Goal: Task Accomplishment & Management: Use online tool/utility

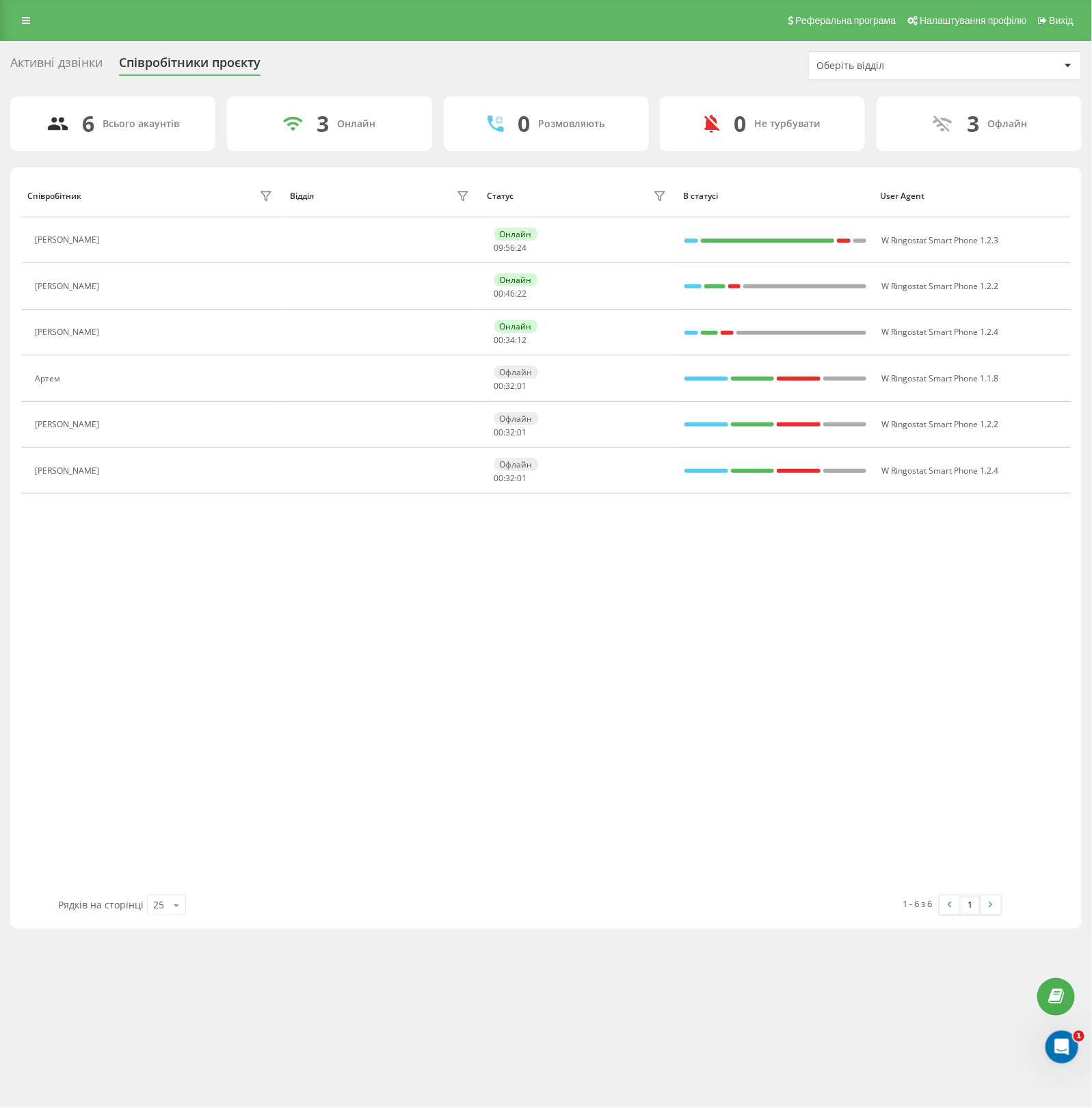
click at [43, 18] on div "Реферальна програма Налаштування профілю Вихід" at bounding box center [546, 21] width 1092 height 41
drag, startPoint x: 32, startPoint y: 23, endPoint x: 42, endPoint y: 40, distance: 19.7
click at [32, 24] on link at bounding box center [26, 21] width 25 height 19
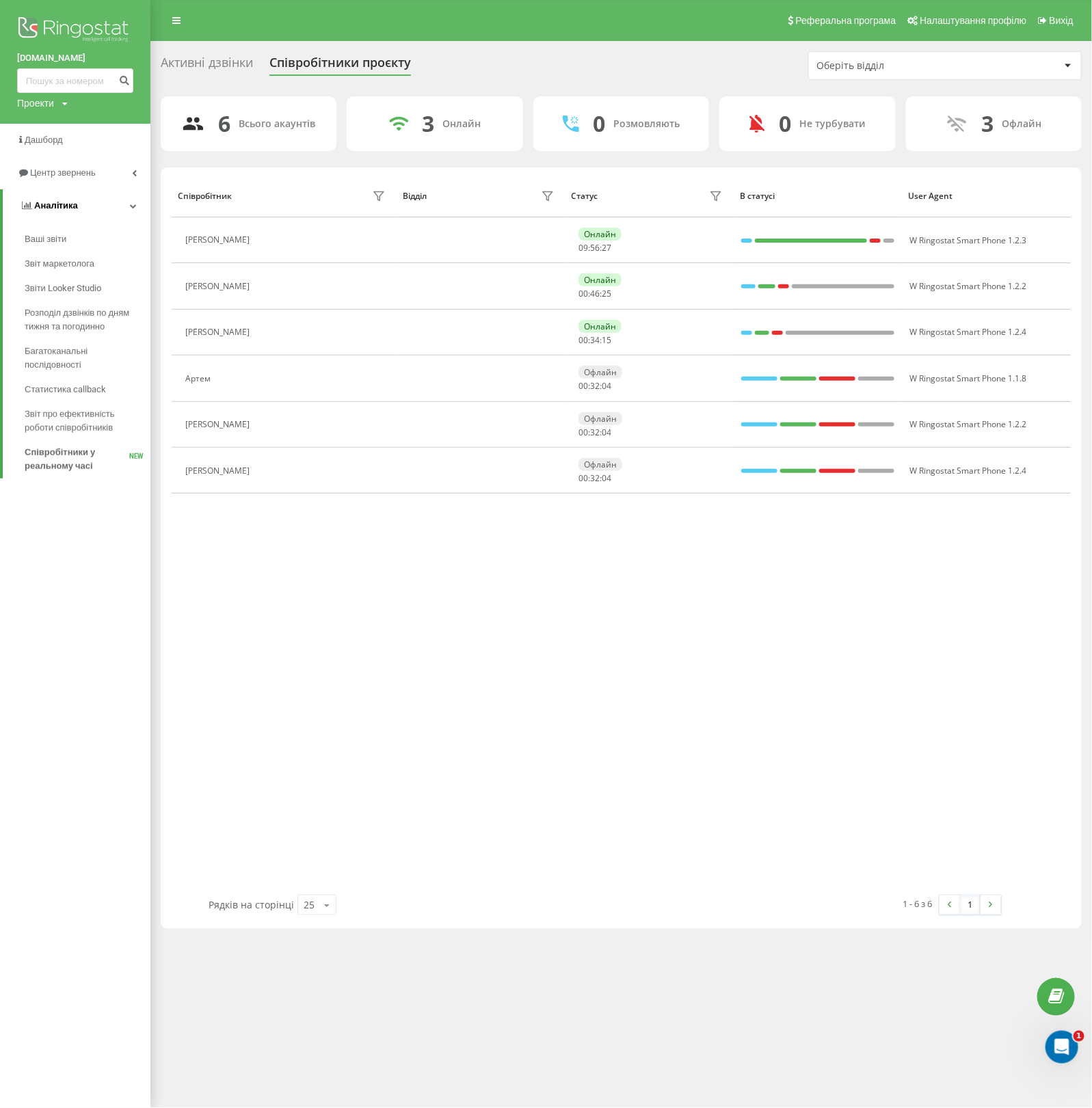
click at [134, 206] on icon at bounding box center [133, 205] width 7 height 7
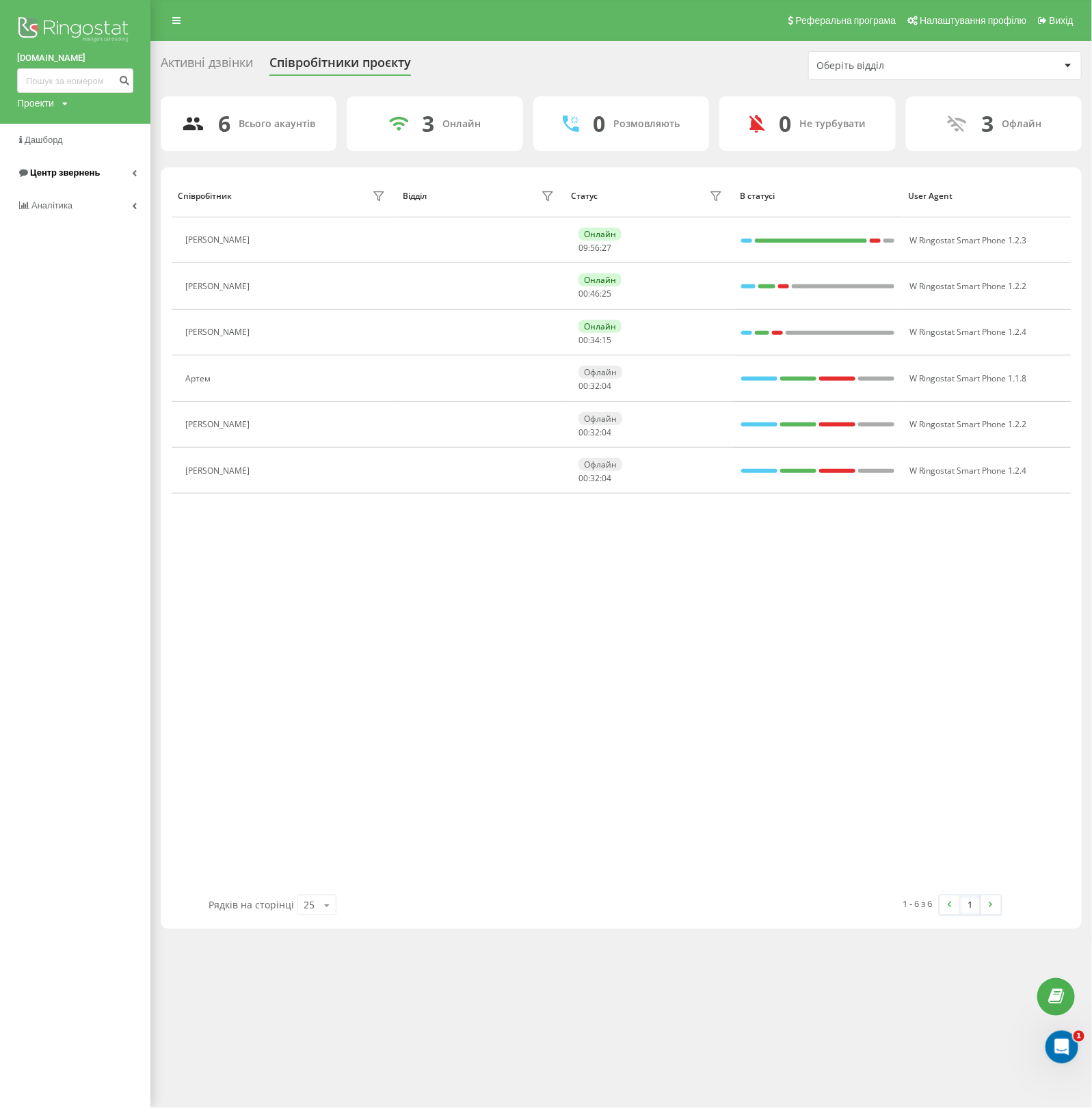
click at [135, 178] on link "Центр звернень" at bounding box center [75, 173] width 150 height 33
click at [56, 261] on span "Звіт про пропущені необроблені дзвінки" at bounding box center [84, 262] width 119 height 27
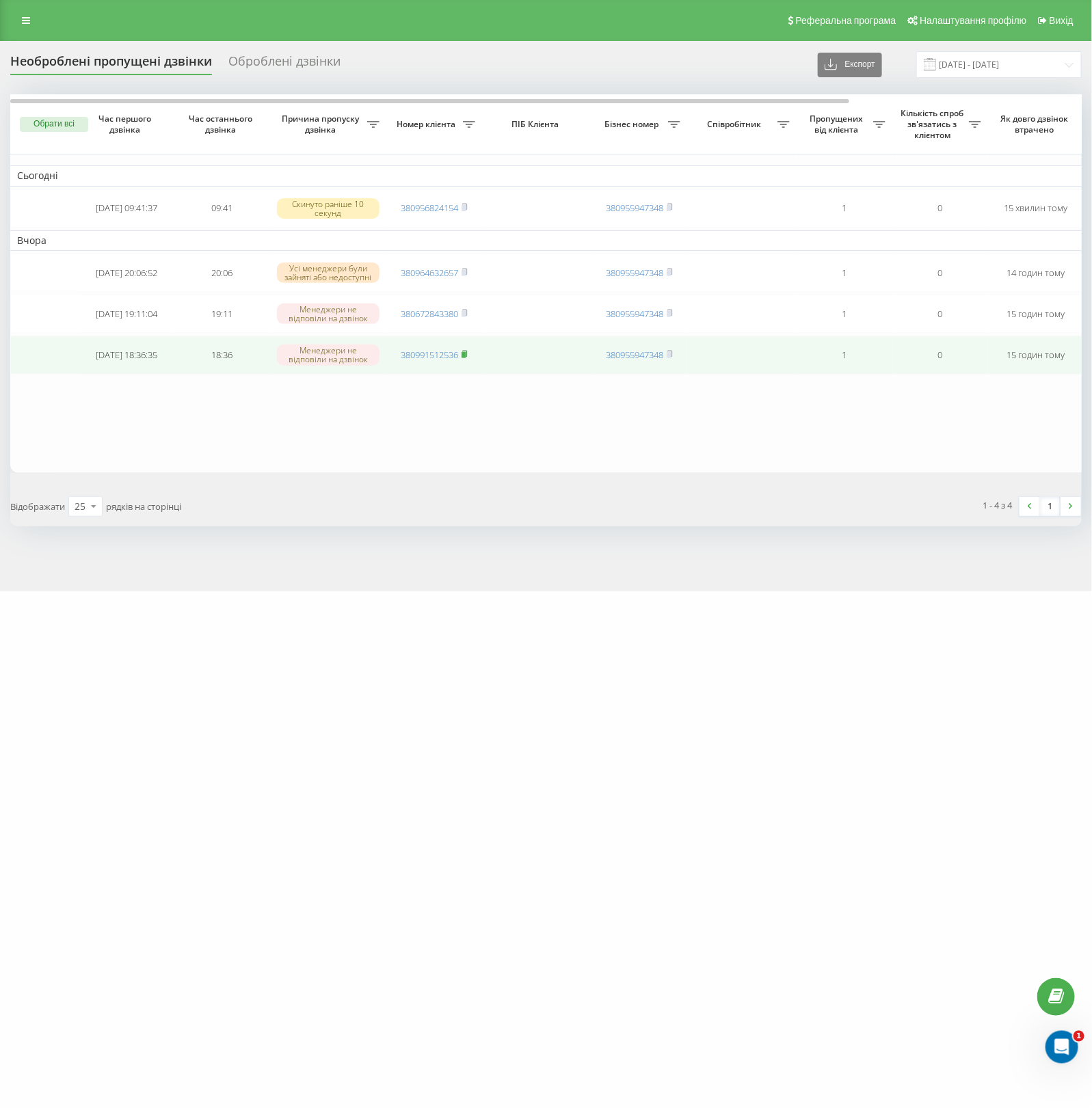
click at [466, 358] on rect at bounding box center [464, 355] width 4 height 6
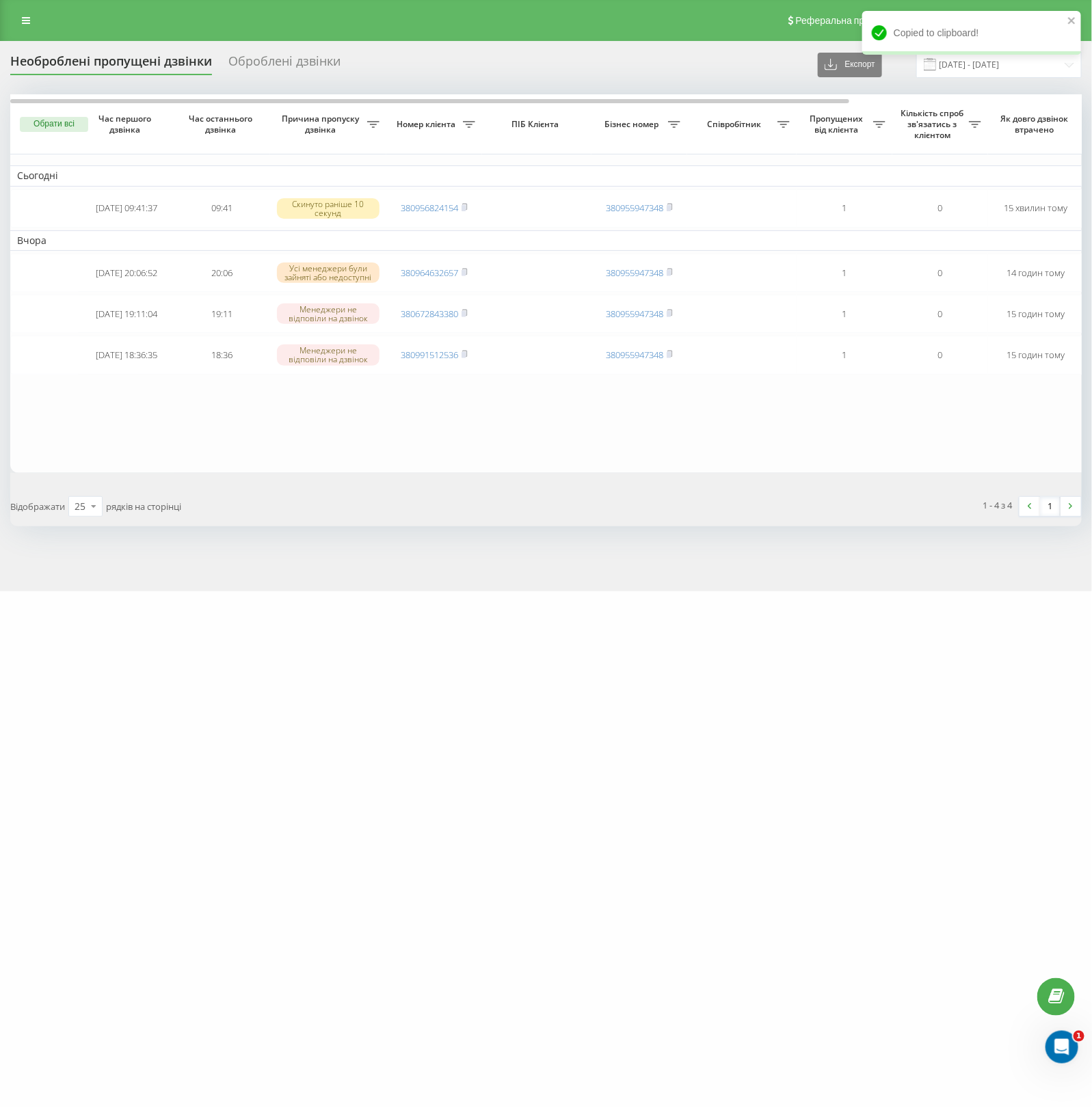
click at [706, 459] on table "Сьогодні [DATE] 09:41:37 09:41 Скинуто раніше 10 секунд 380956824154 3809559473…" at bounding box center [694, 283] width 1367 height 378
click at [21, 15] on div "Реферальна програма Налаштування профілю Вихід" at bounding box center [546, 21] width 1092 height 41
click at [21, 15] on link at bounding box center [26, 21] width 25 height 19
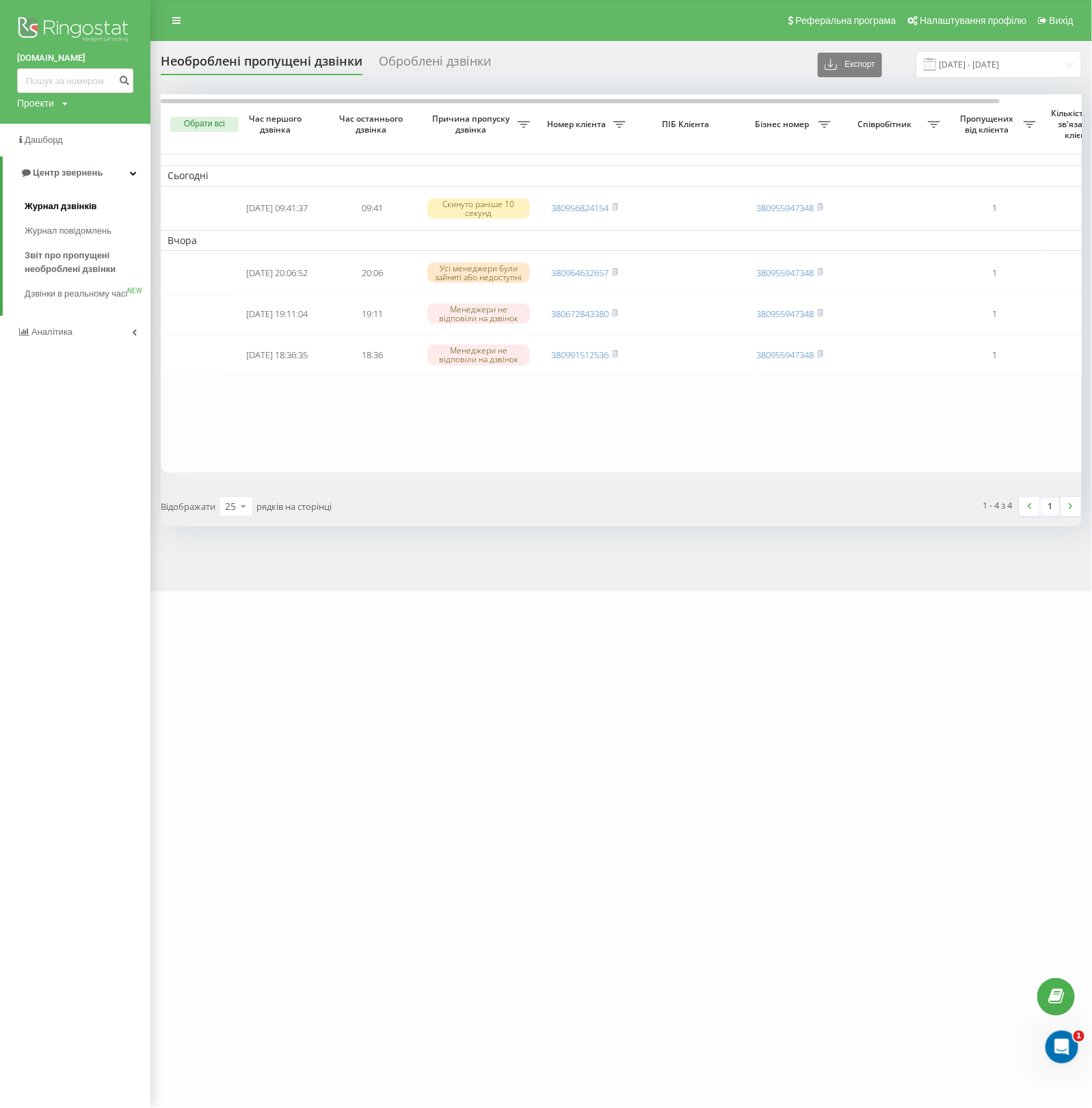
click at [77, 207] on span "Журнал дзвінків" at bounding box center [61, 207] width 73 height 14
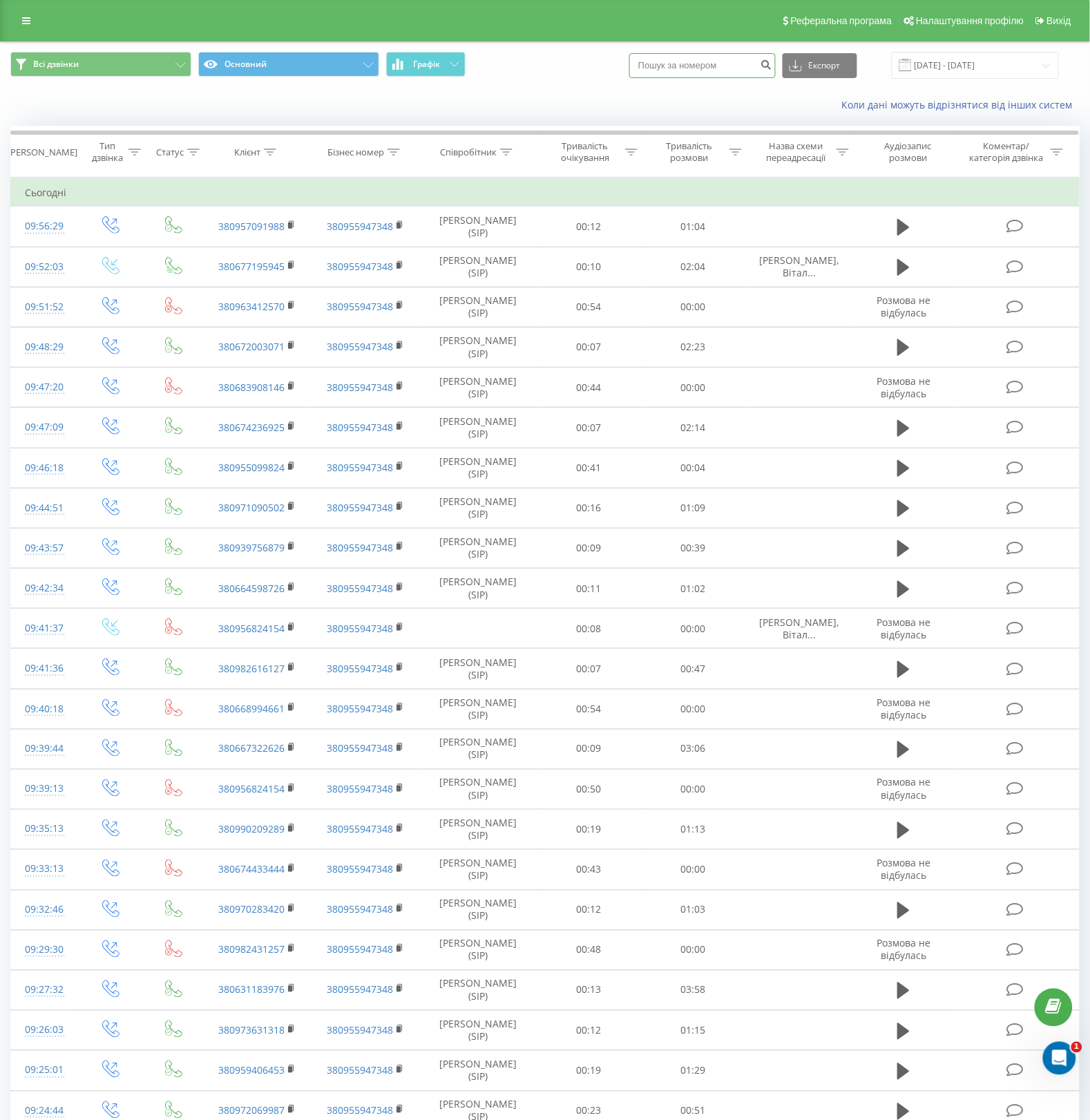
click at [704, 64] on input at bounding box center [702, 66] width 147 height 25
paste input "380991512536"
type input "380991512536"
click at [776, 70] on button "submit" at bounding box center [766, 66] width 18 height 25
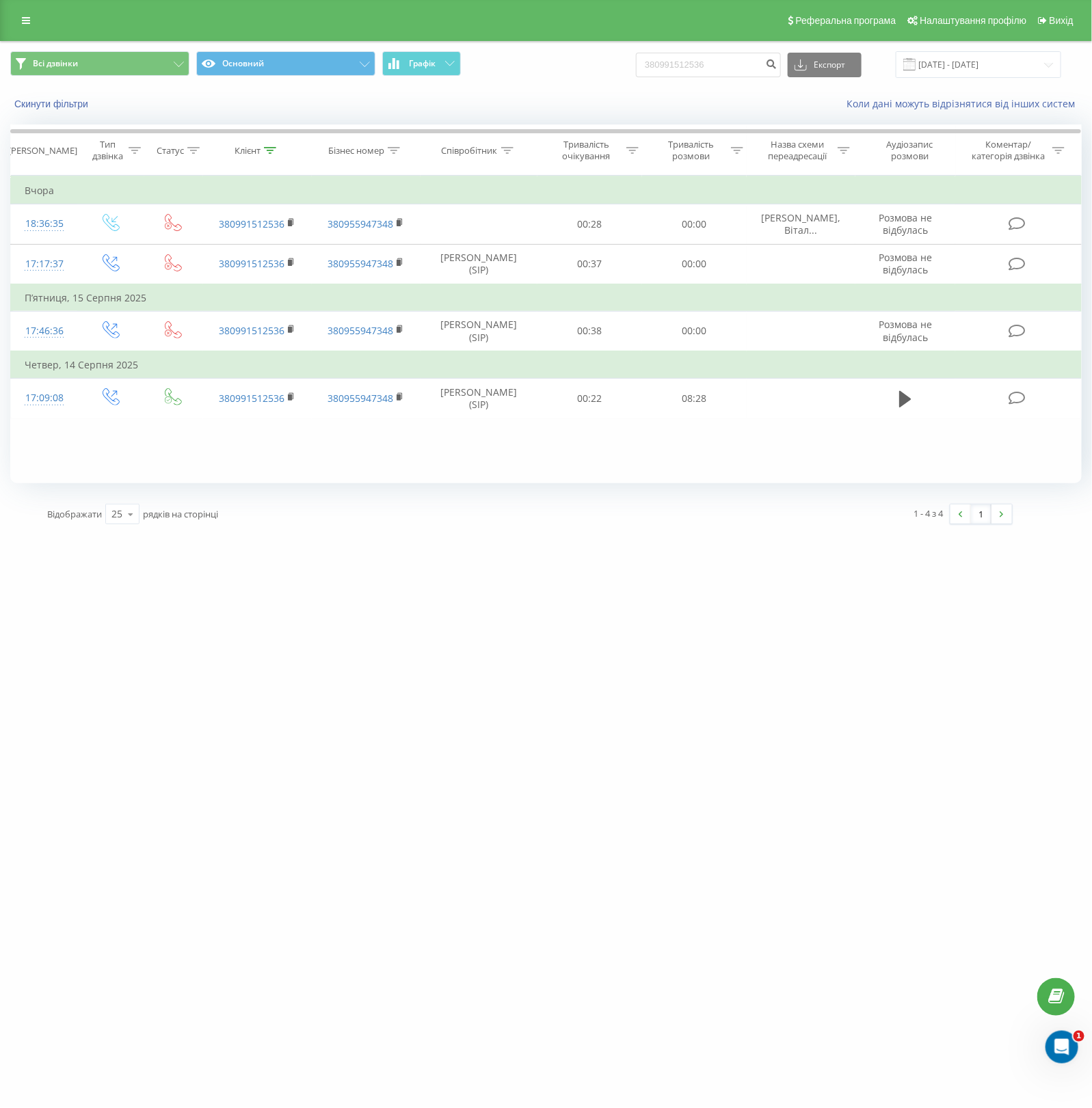
click at [412, 606] on div "one-shop.ua 380991512536 Проекти one-shop.ua Дашборд Центр звернень Журнал дзві…" at bounding box center [546, 554] width 1092 height 1108
click at [28, 11] on link at bounding box center [26, 21] width 25 height 19
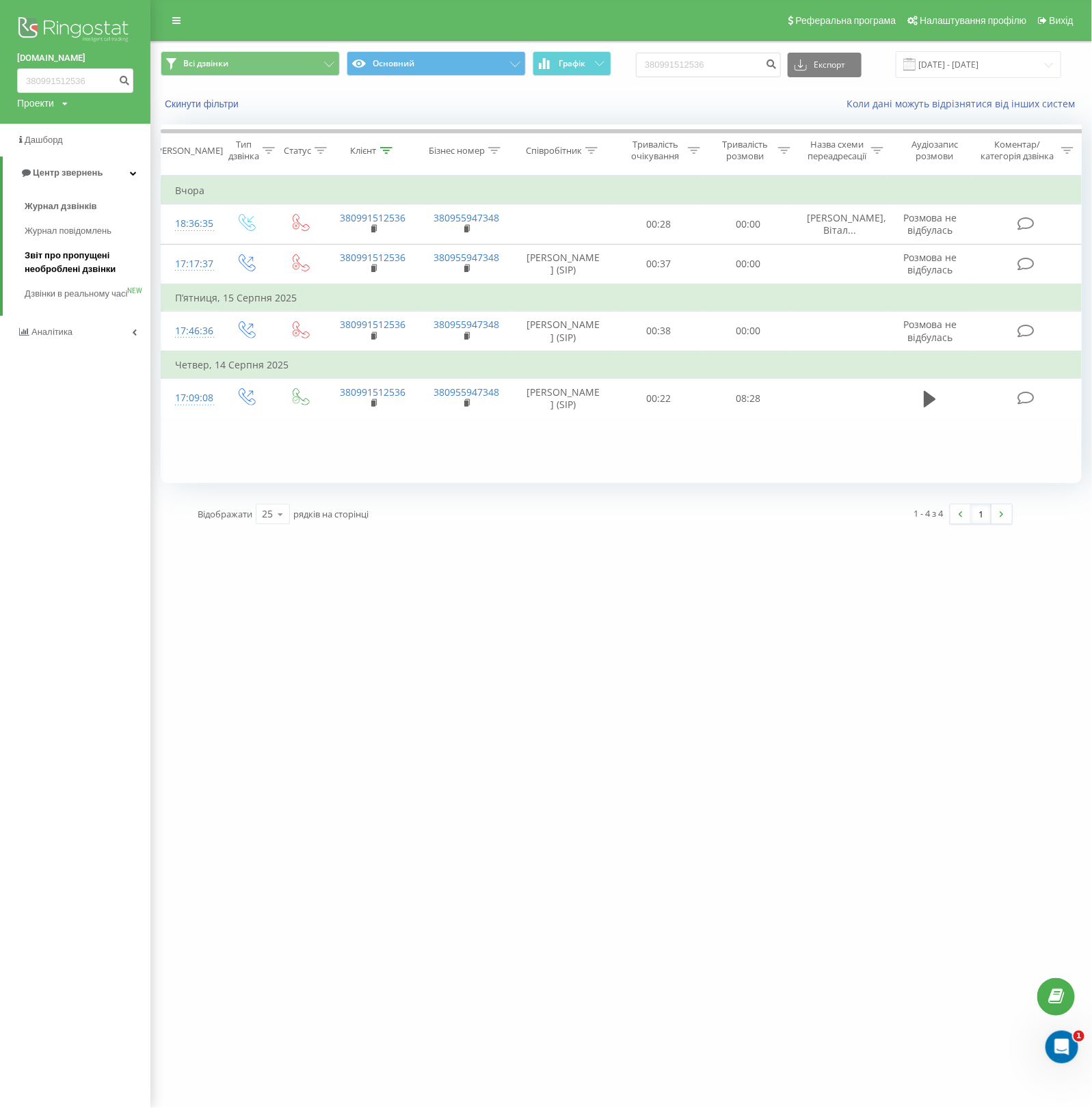
click at [53, 272] on span "Звіт про пропущені необроблені дзвінки" at bounding box center [84, 262] width 119 height 27
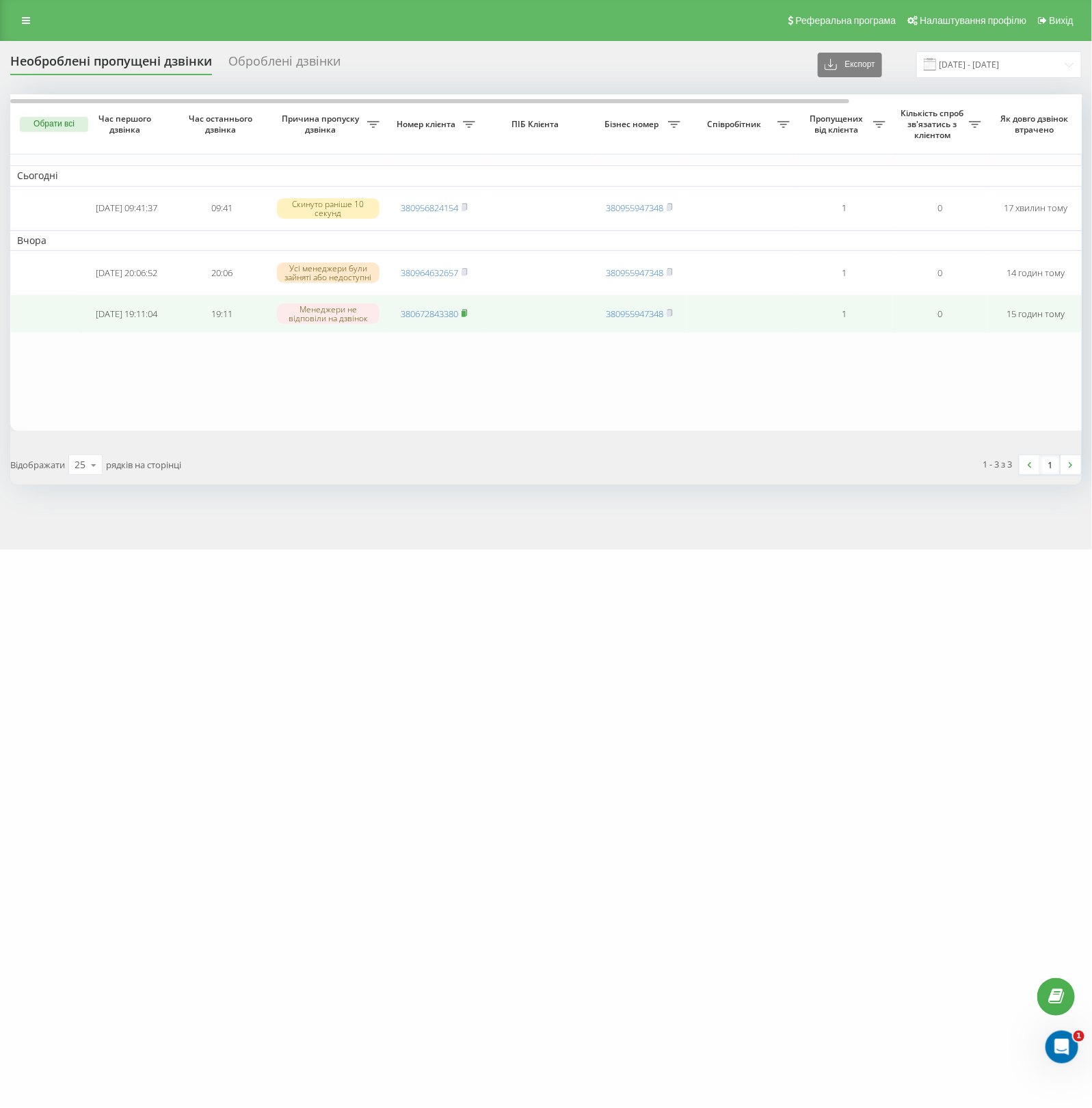
click at [467, 316] on icon at bounding box center [464, 313] width 5 height 6
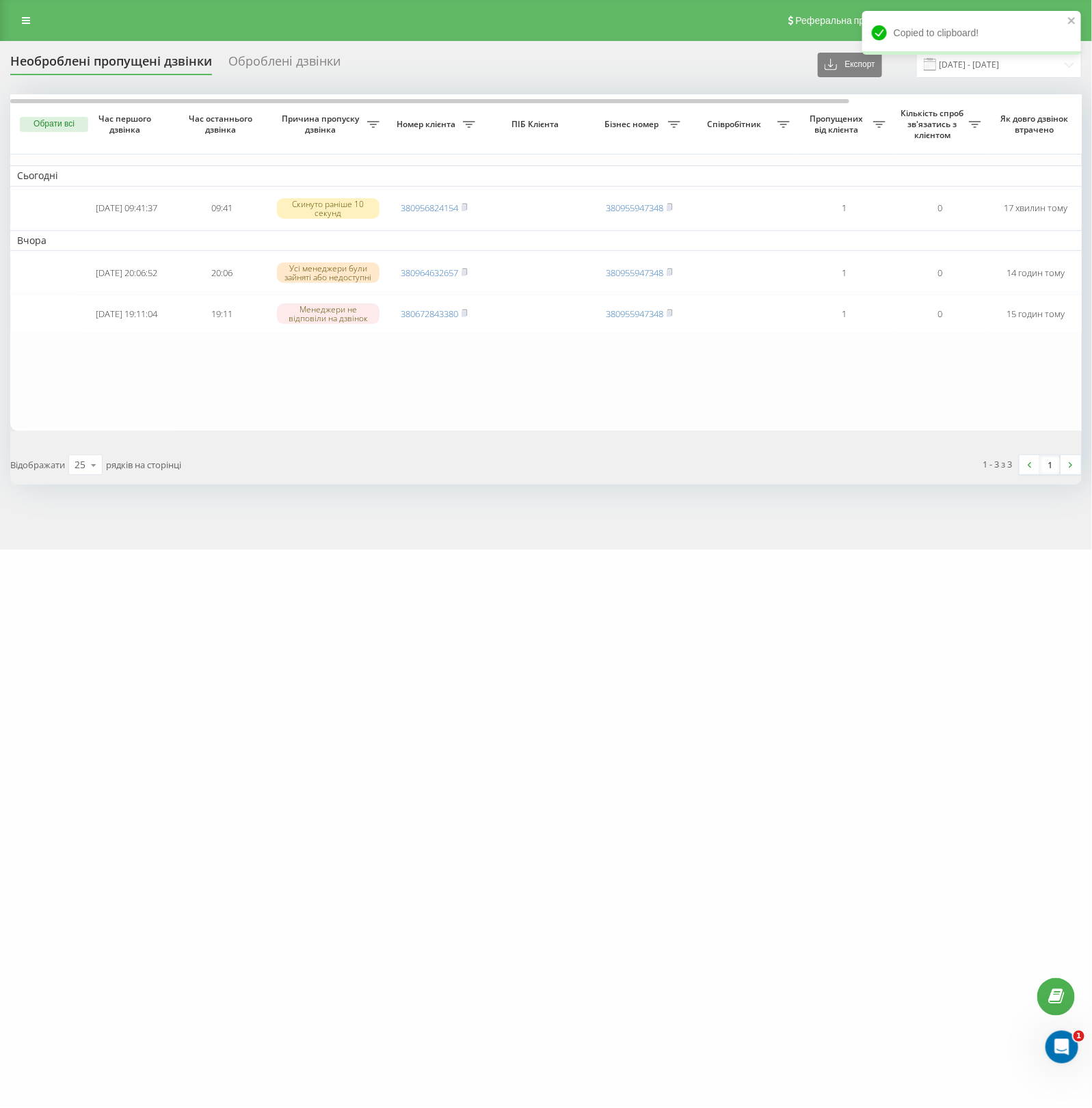
click at [329, 431] on table "Сьогодні [DATE] 09:41:37 09:41 Скинуто раніше 10 секунд 380956824154 3809559473…" at bounding box center [694, 263] width 1367 height 337
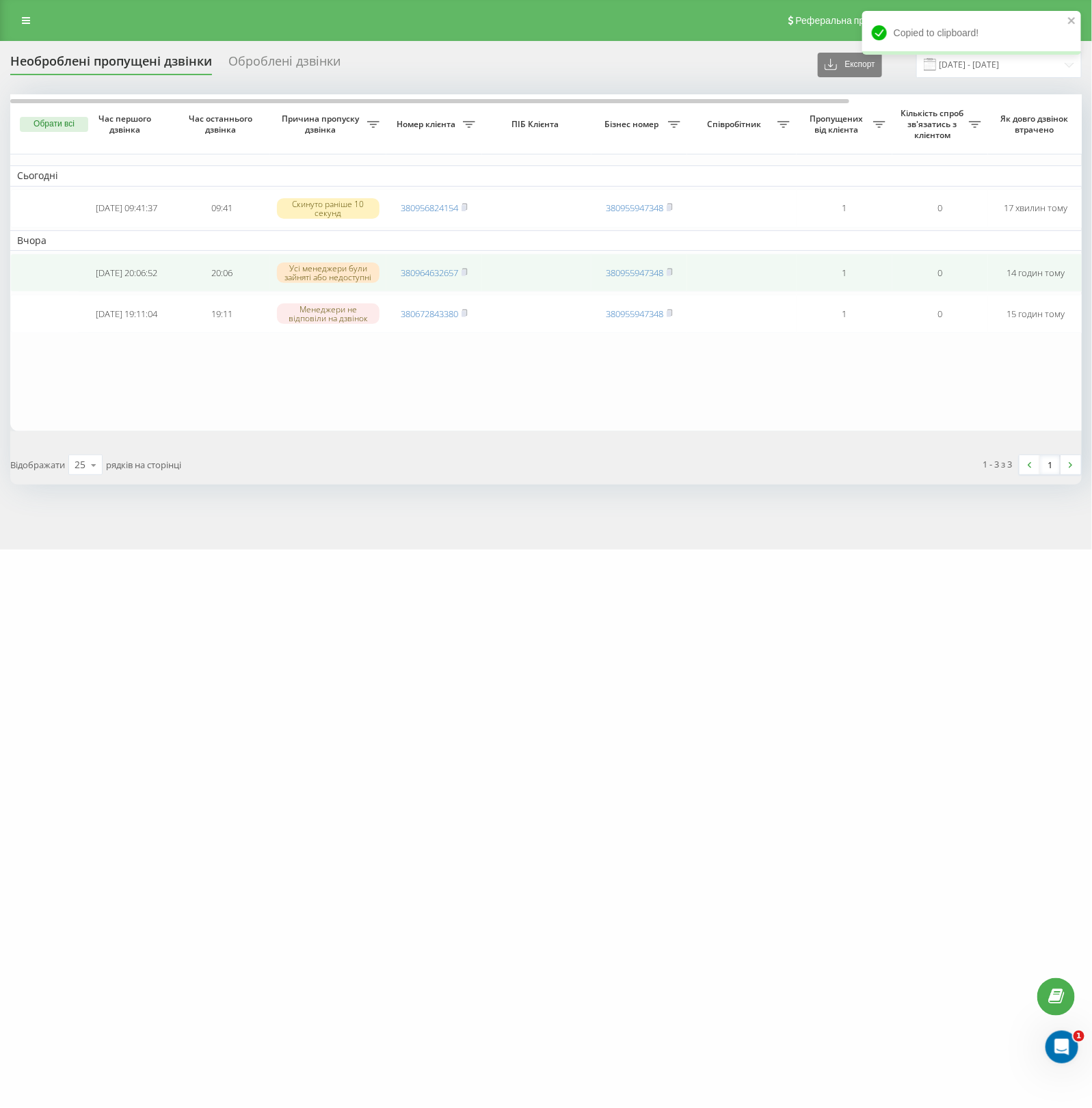
click at [462, 279] on span "380964632657" at bounding box center [434, 272] width 67 height 12
click at [467, 275] on icon at bounding box center [464, 272] width 5 height 6
